Goal: Navigation & Orientation: Find specific page/section

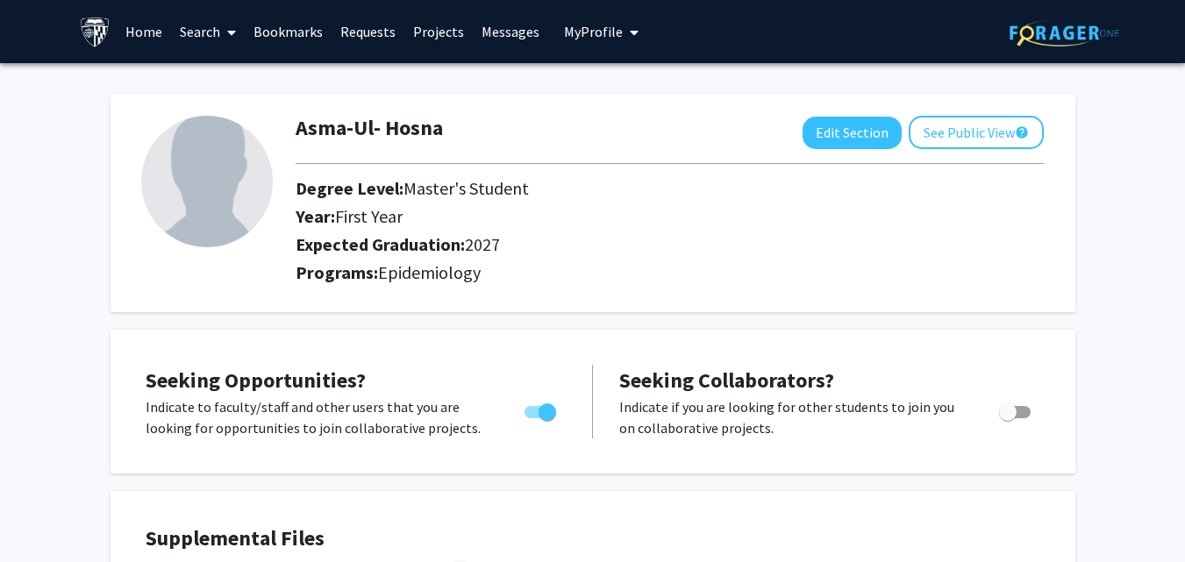
click at [95, 37] on img at bounding box center [95, 32] width 31 height 31
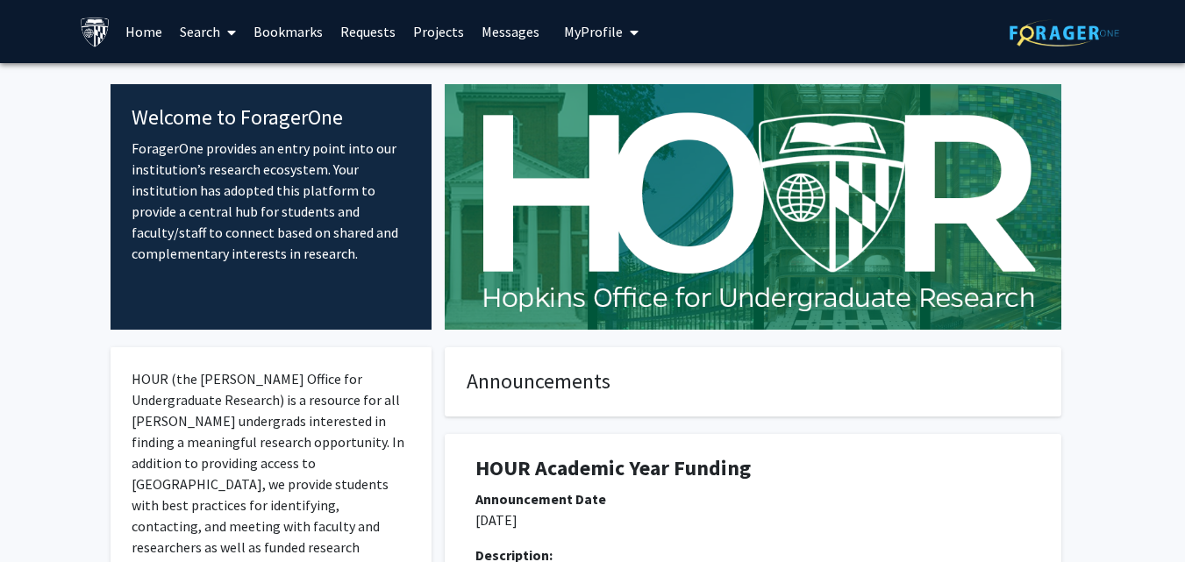
click at [452, 33] on link "Projects" at bounding box center [438, 31] width 68 height 61
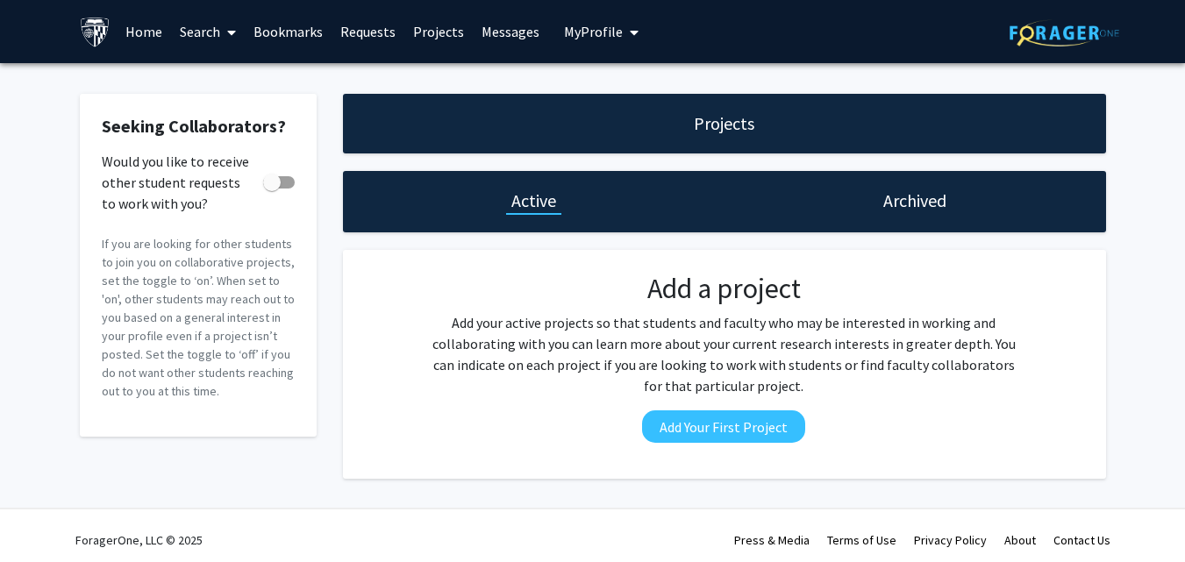
click at [574, 25] on span "My Profile" at bounding box center [593, 32] width 59 height 18
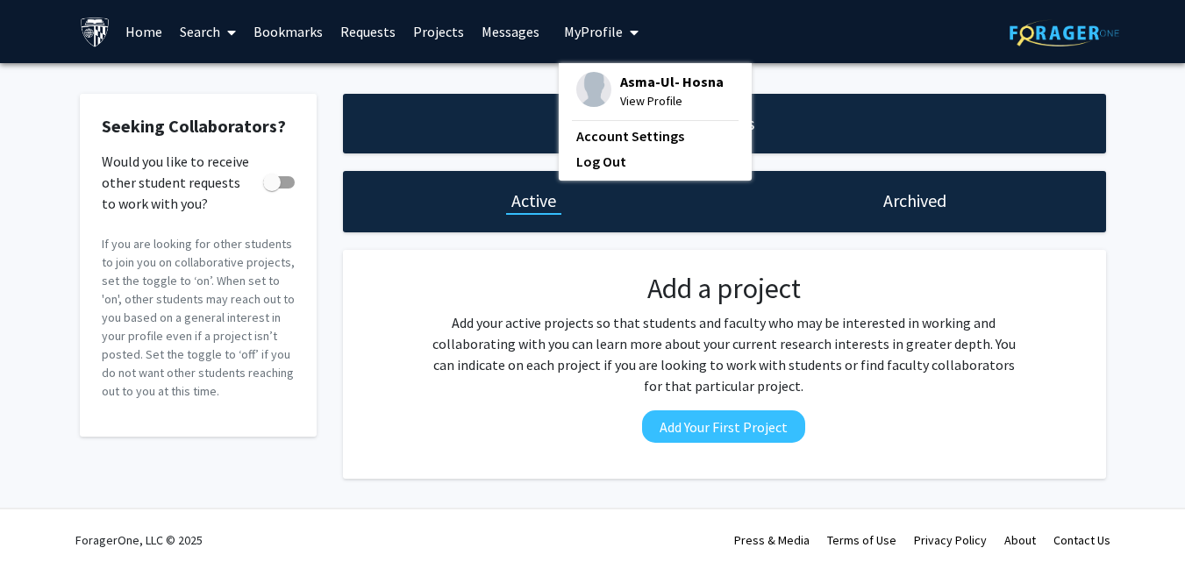
click at [633, 83] on span "Asma-Ul- Hosna" at bounding box center [672, 81] width 104 height 19
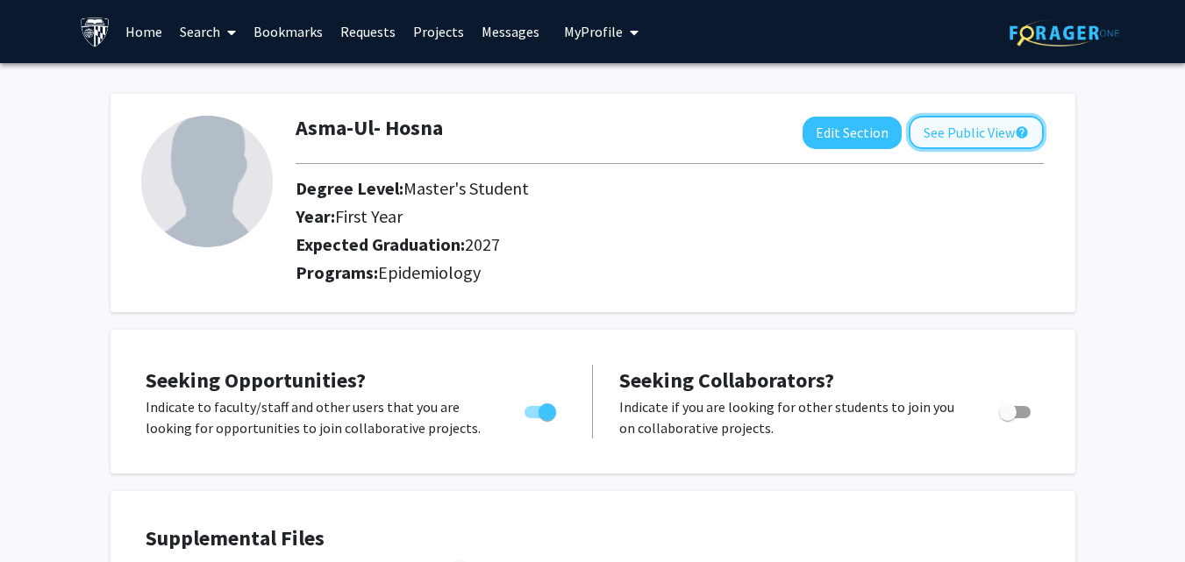
click at [939, 130] on button "See Public View help" at bounding box center [976, 132] width 135 height 33
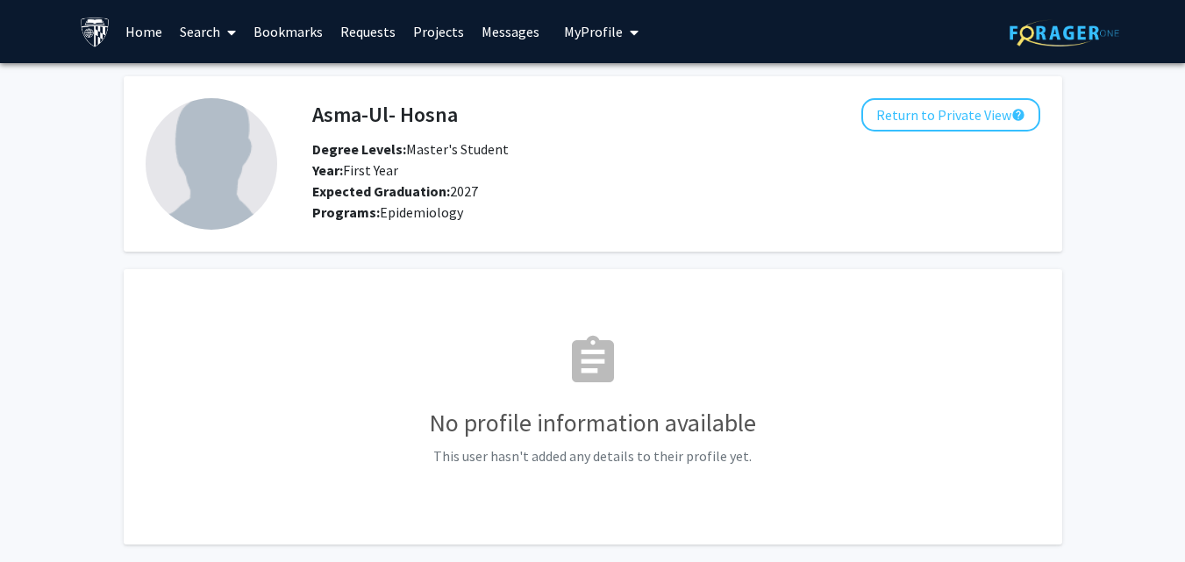
click at [588, 27] on span "My Profile" at bounding box center [593, 32] width 59 height 18
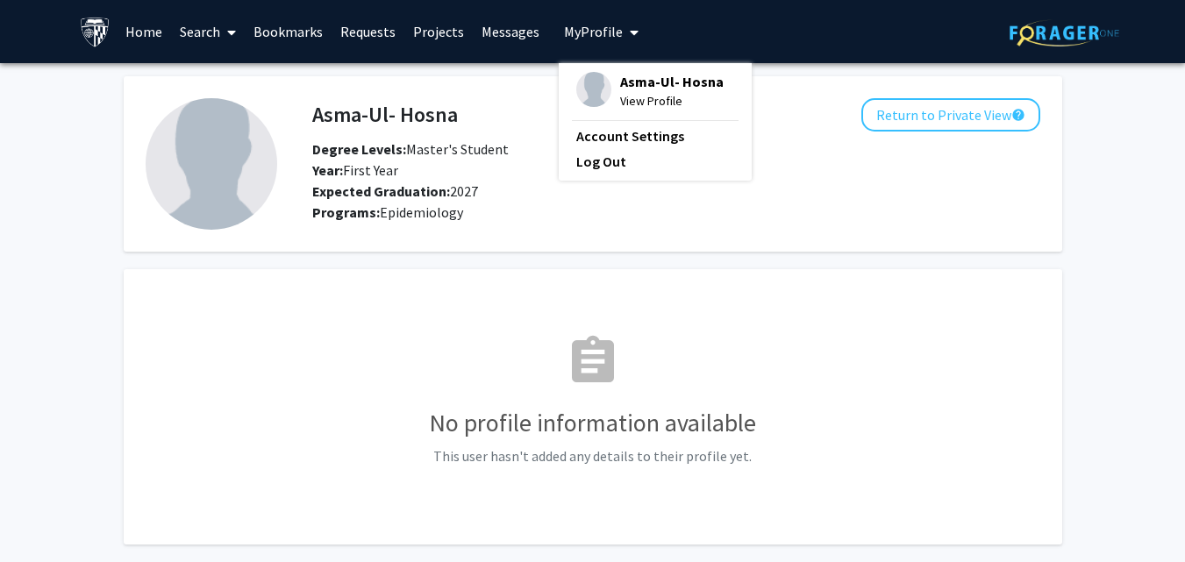
click at [478, 155] on span "Degree Levels: Master's Student" at bounding box center [410, 149] width 197 height 18
